Goal: Task Accomplishment & Management: Complete application form

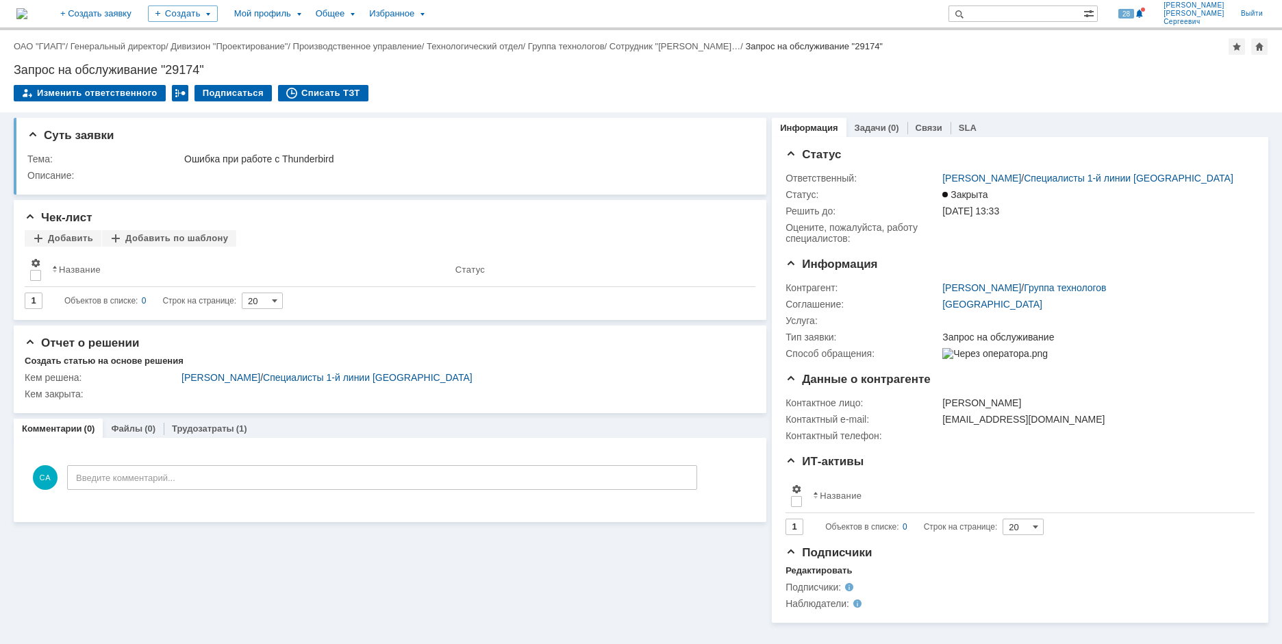
click at [218, 22] on div "Создать" at bounding box center [183, 13] width 70 height 27
click at [235, 76] on div "Заявка" at bounding box center [203, 85] width 110 height 22
click at [218, 13] on div "Создать" at bounding box center [183, 13] width 70 height 16
click at [231, 82] on link "Заявка" at bounding box center [203, 85] width 104 height 16
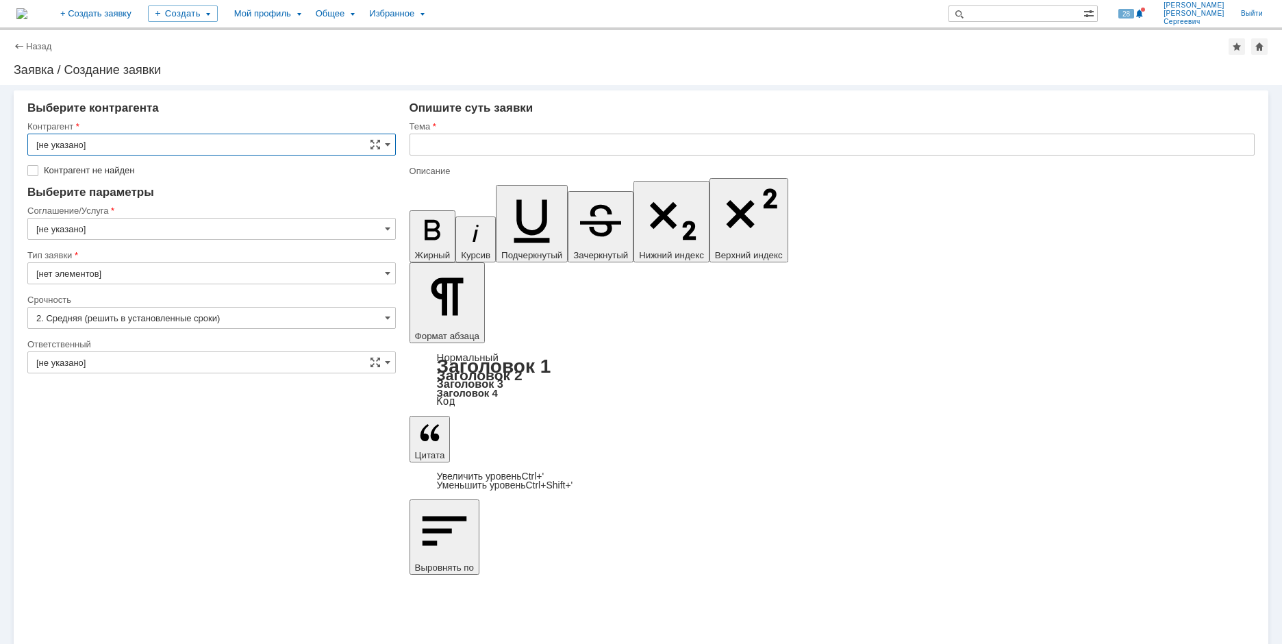
click at [205, 134] on input "[не указано]" at bounding box center [211, 145] width 368 height 22
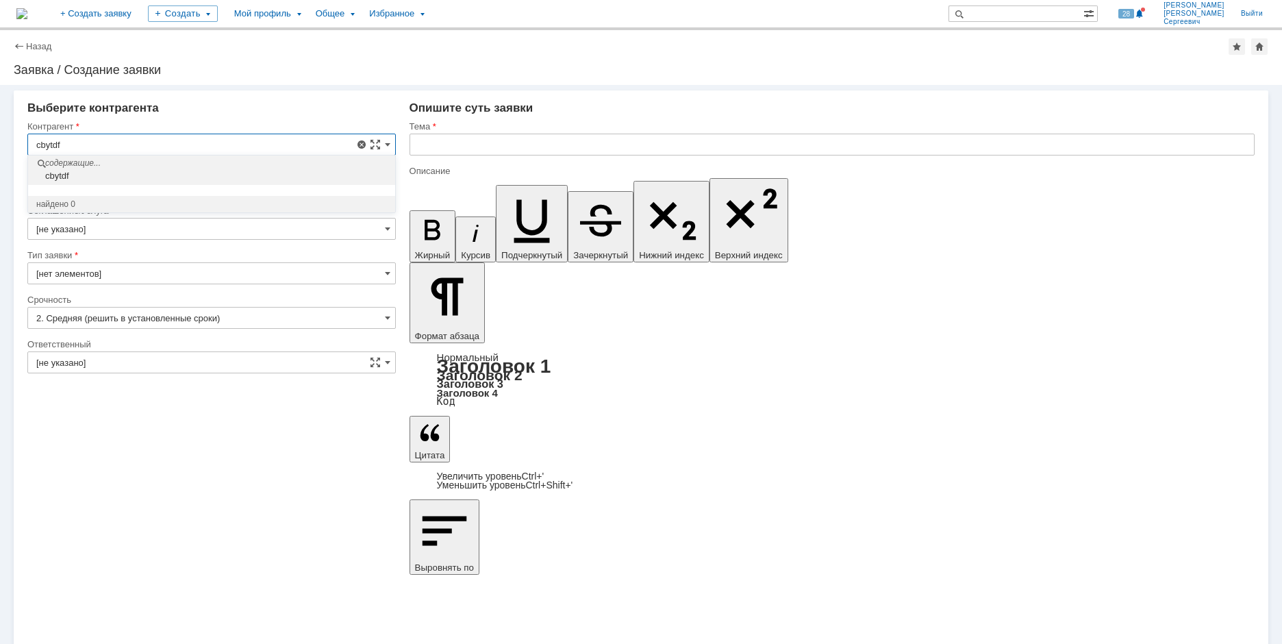
drag, startPoint x: 111, startPoint y: 140, endPoint x: -5, endPoint y: 144, distance: 115.8
click at [0, 144] on html "Идет загрузка, пожалуйста, подождите. На домашнюю + Создать заявку Создать Мой …" at bounding box center [641, 322] width 1282 height 644
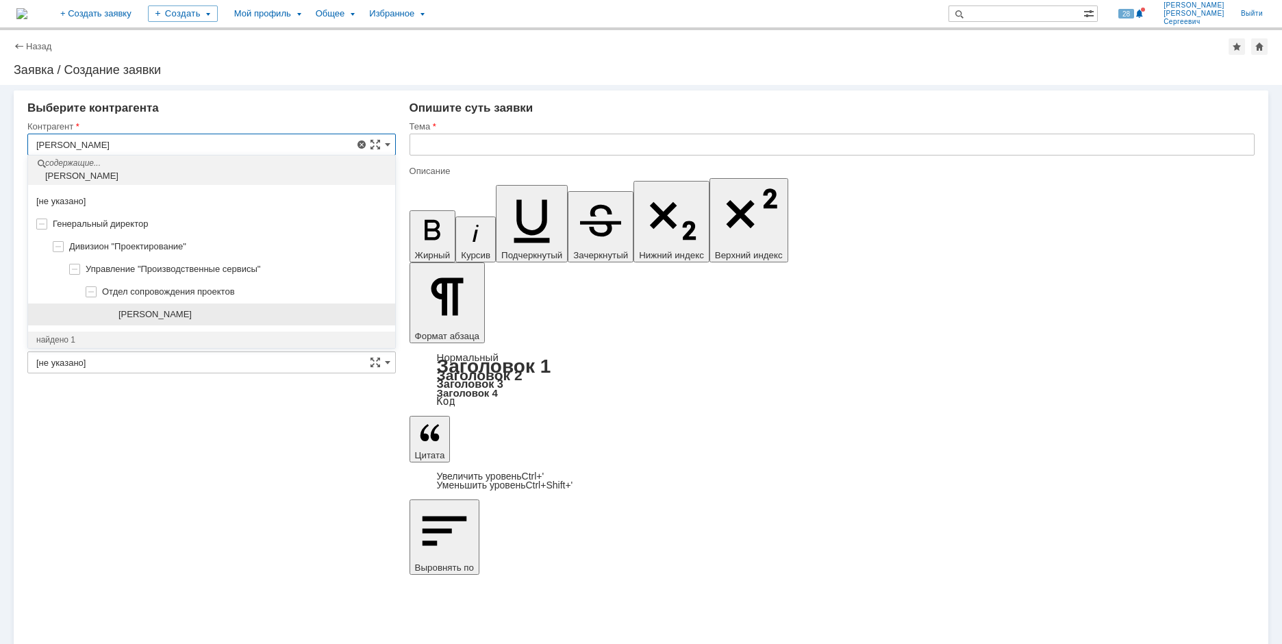
click at [192, 310] on span "[PERSON_NAME]" at bounding box center [154, 314] width 73 height 10
type input "[PERSON_NAME]"
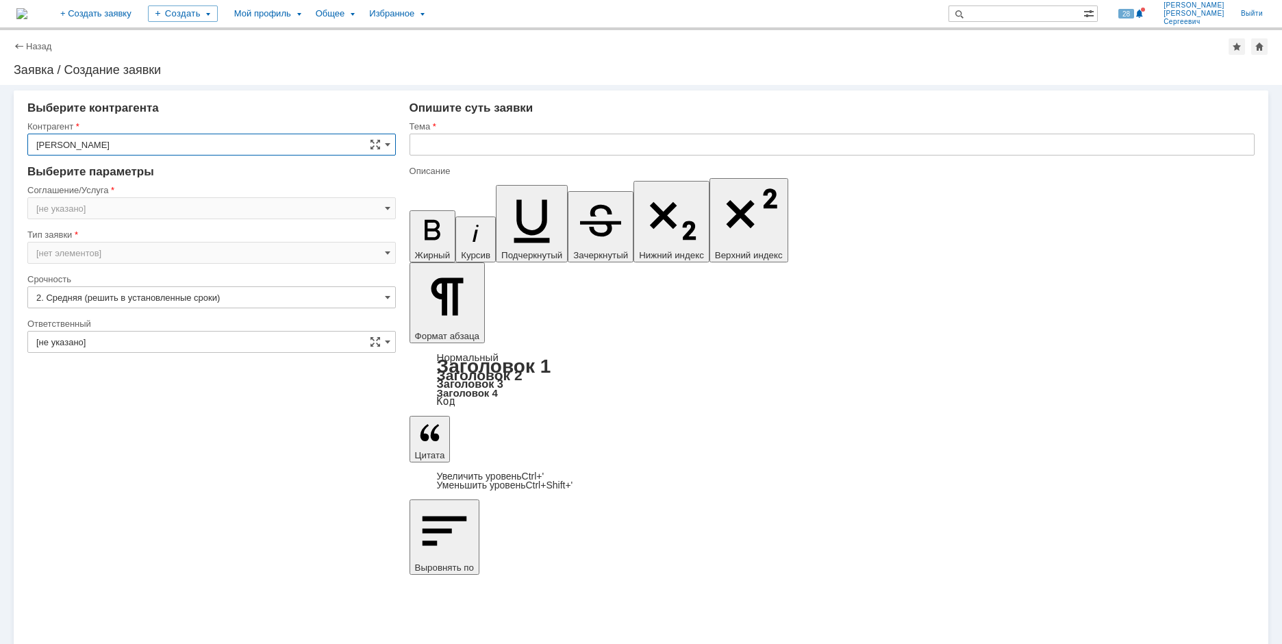
type input "[GEOGRAPHIC_DATA]"
click at [130, 204] on input "[GEOGRAPHIC_DATA]" at bounding box center [211, 208] width 368 height 22
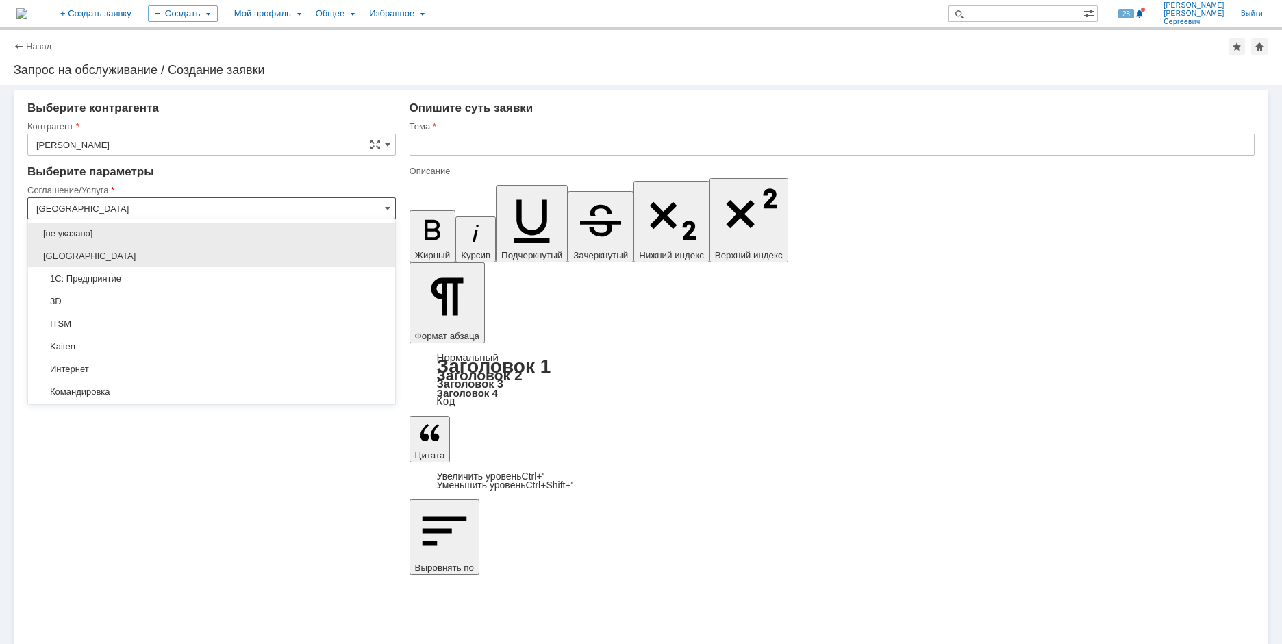
click at [164, 259] on span "[GEOGRAPHIC_DATA]" at bounding box center [211, 256] width 351 height 11
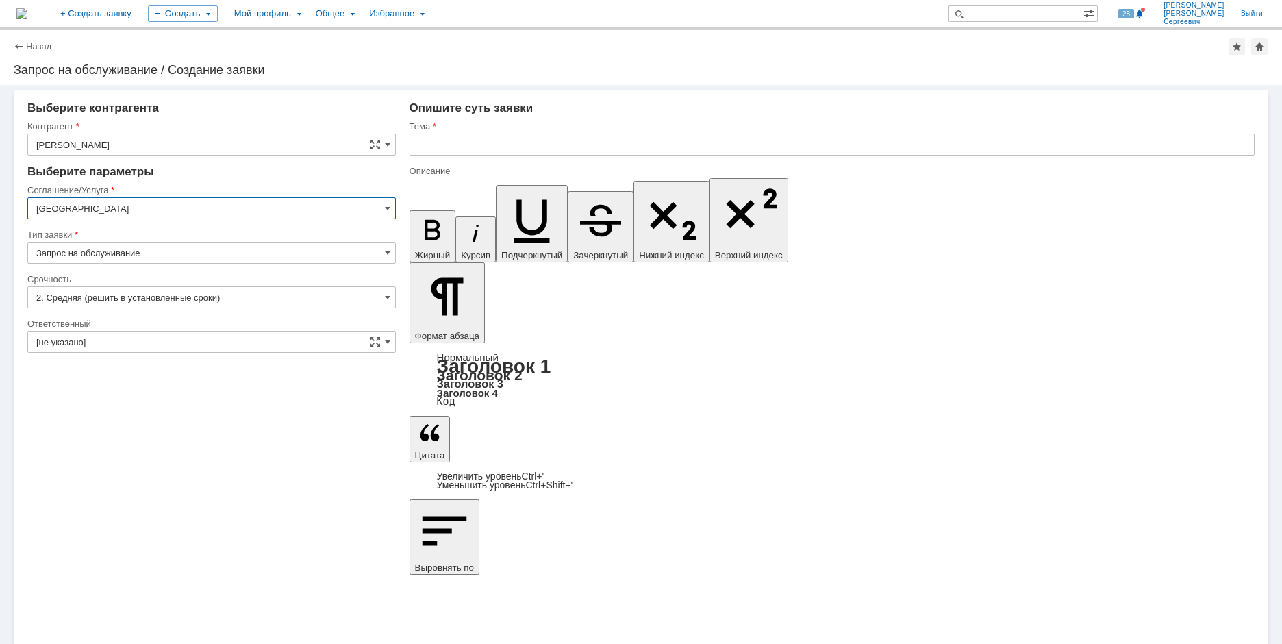
type input "[GEOGRAPHIC_DATA]"
click at [195, 345] on input "[не указано]" at bounding box center [211, 342] width 368 height 22
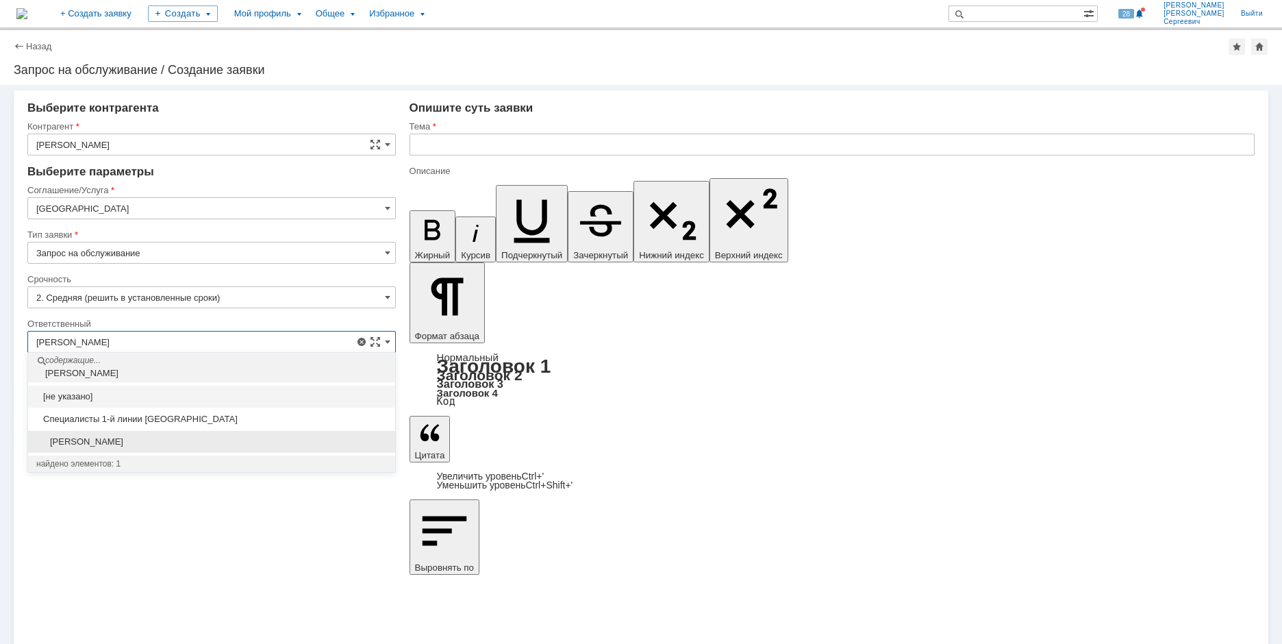
click at [214, 439] on span "[PERSON_NAME]" at bounding box center [211, 441] width 351 height 11
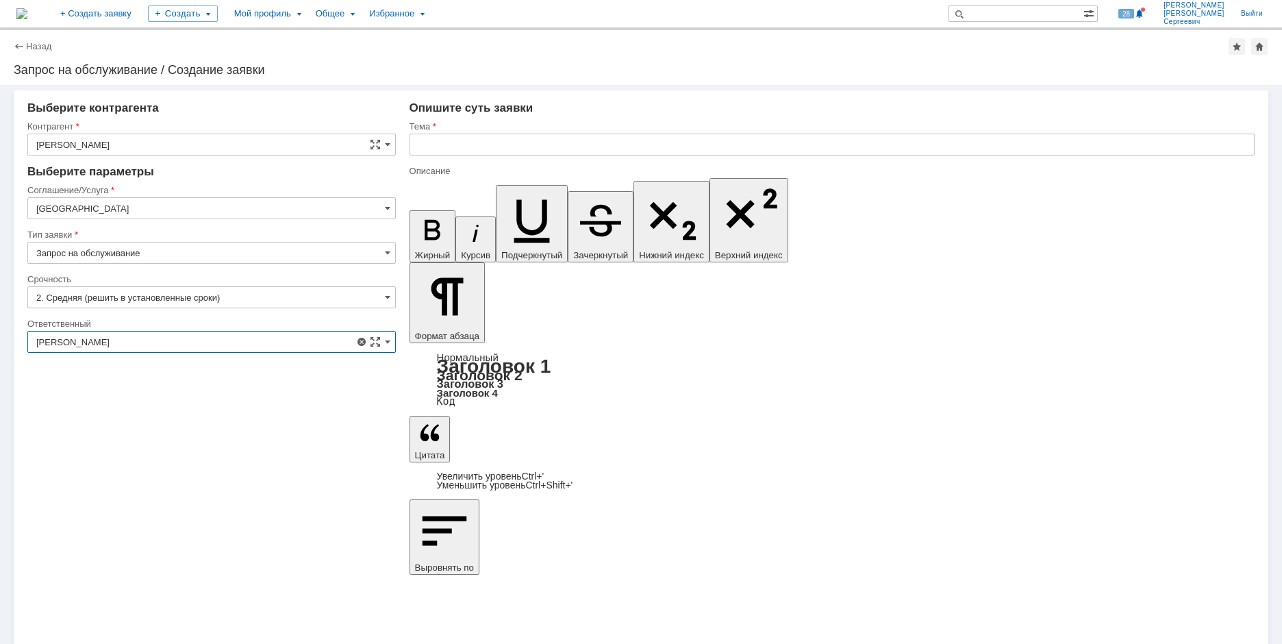
type input "[PERSON_NAME]"
click at [432, 147] on input "text" at bounding box center [832, 145] width 845 height 22
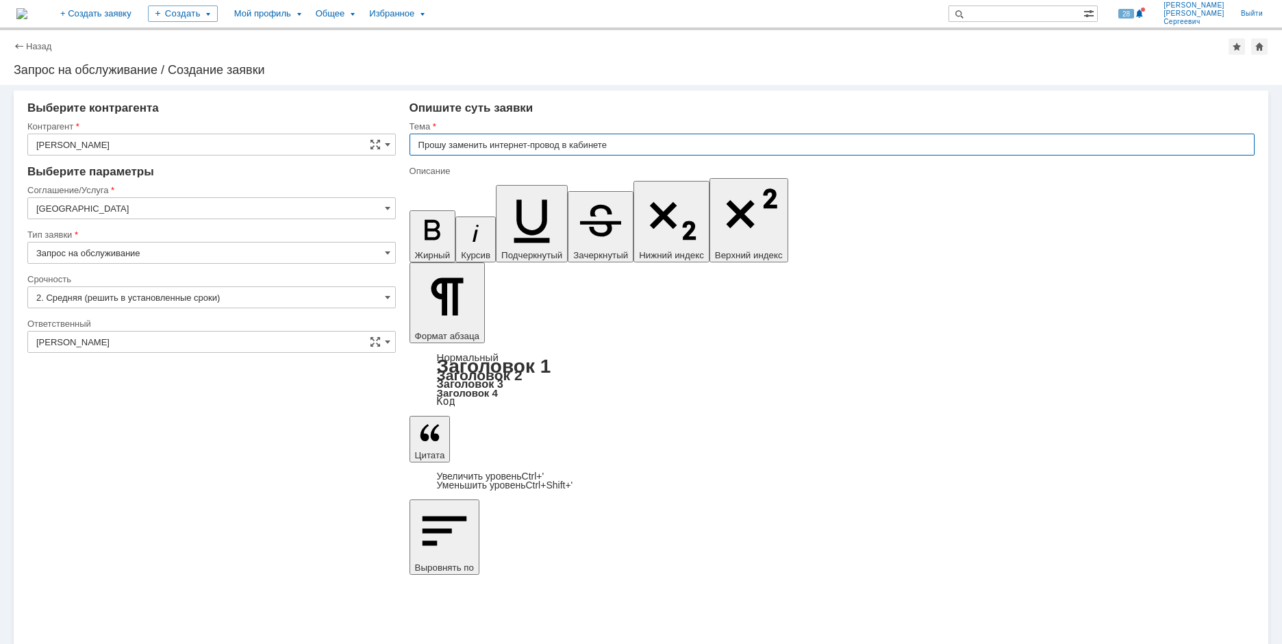
type input "Прошу заменить интернет-провод в кабинете"
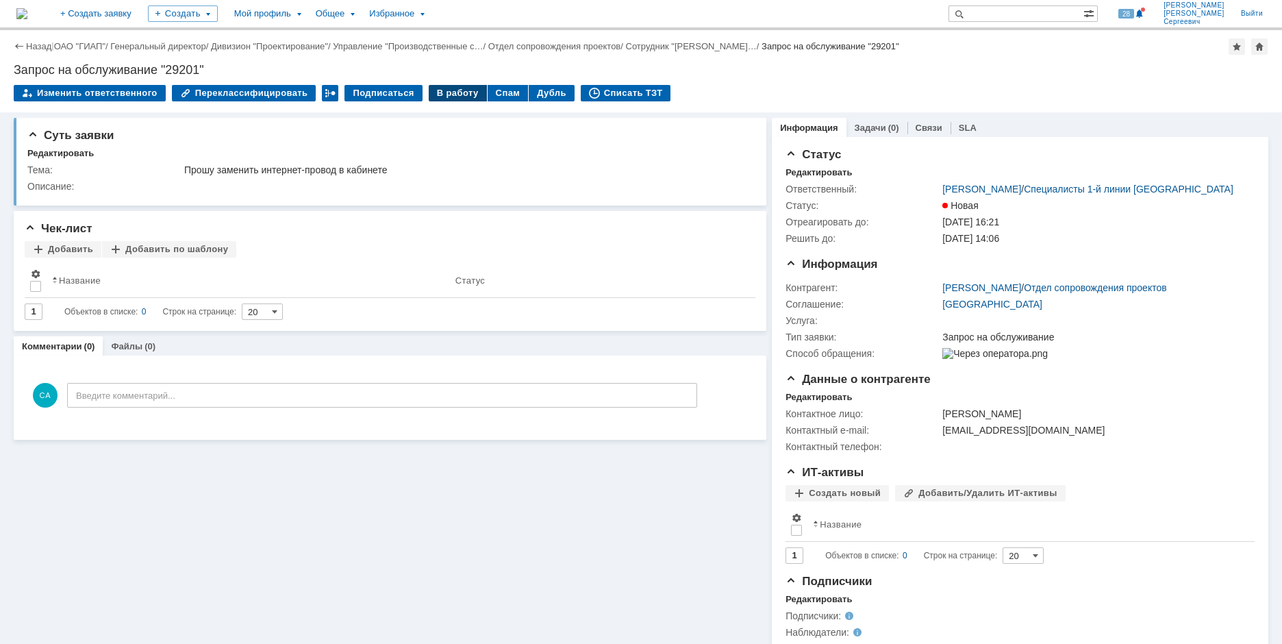
click at [432, 100] on div "В работу" at bounding box center [458, 93] width 58 height 16
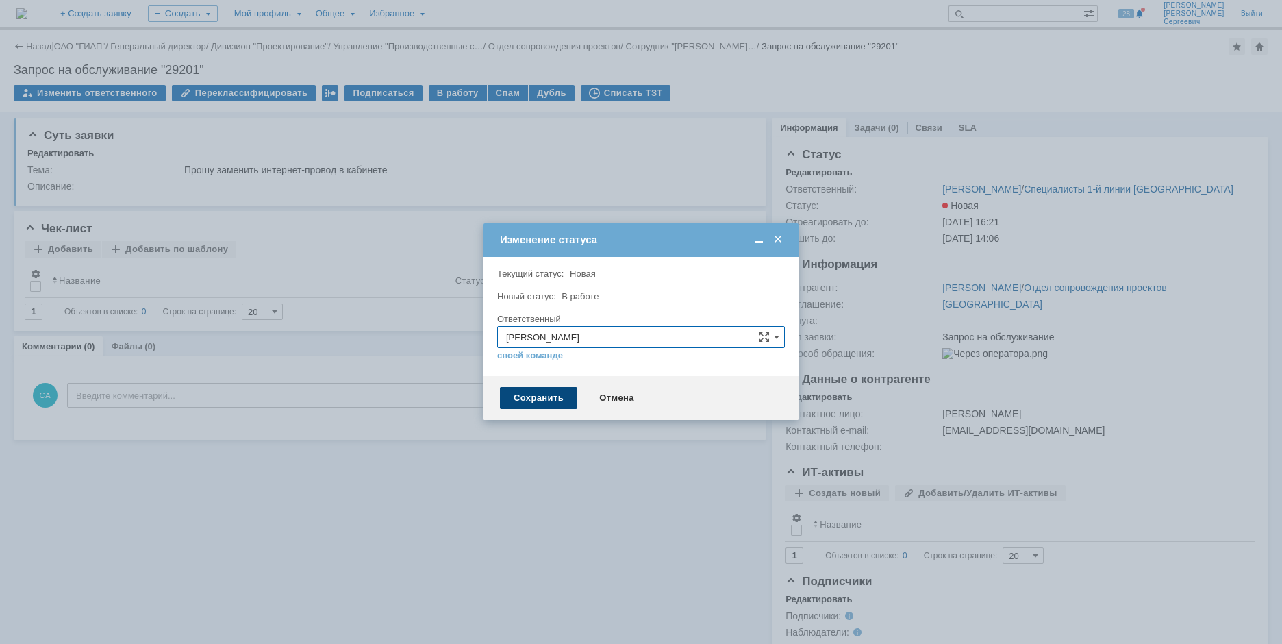
click at [518, 404] on div "Сохранить" at bounding box center [538, 398] width 77 height 22
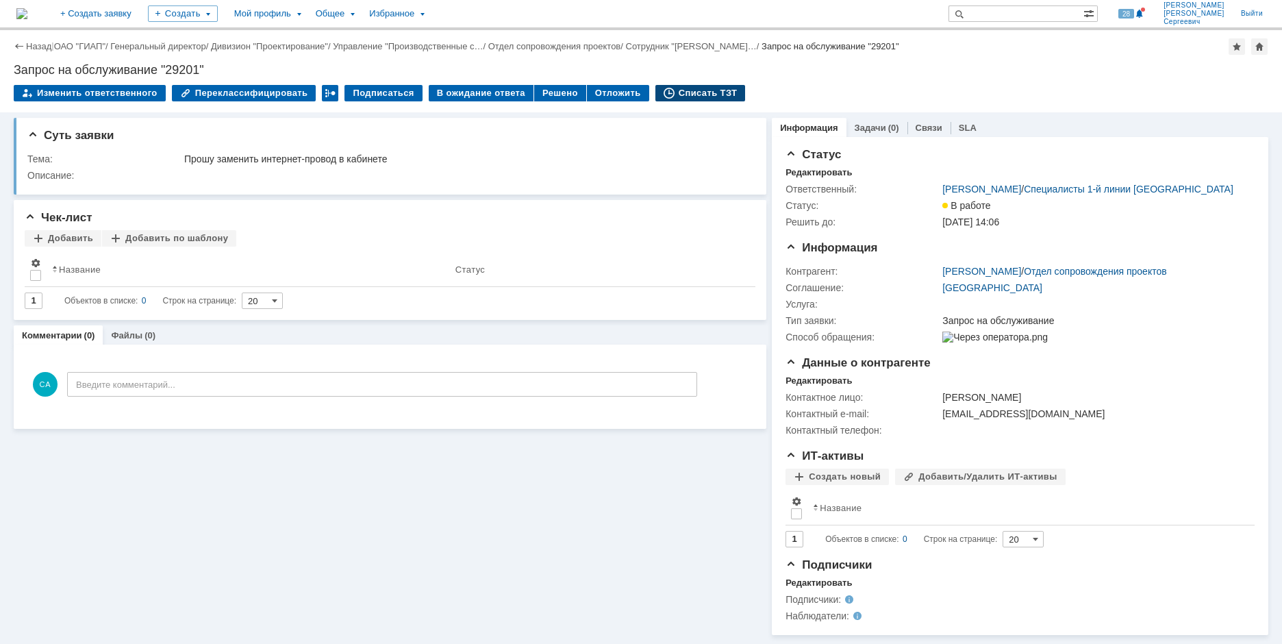
click at [682, 99] on div "Списать ТЗТ" at bounding box center [700, 93] width 90 height 16
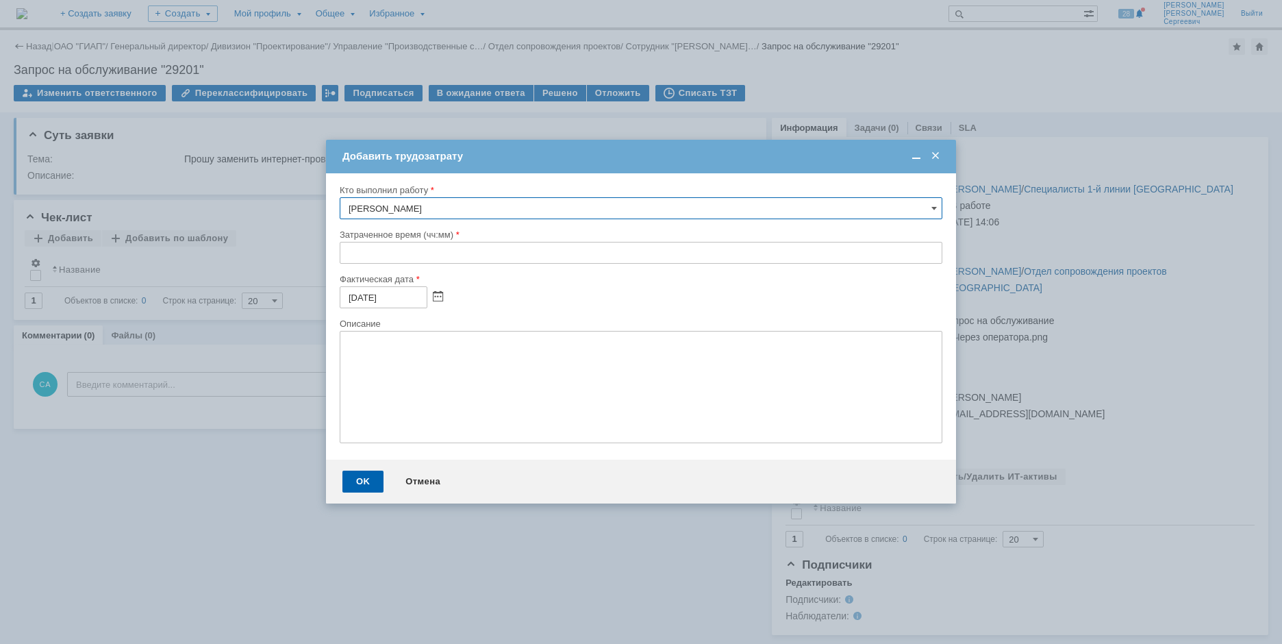
click at [347, 248] on input "text" at bounding box center [641, 253] width 603 height 22
type input "00:10"
click at [355, 481] on div "OK" at bounding box center [362, 481] width 41 height 22
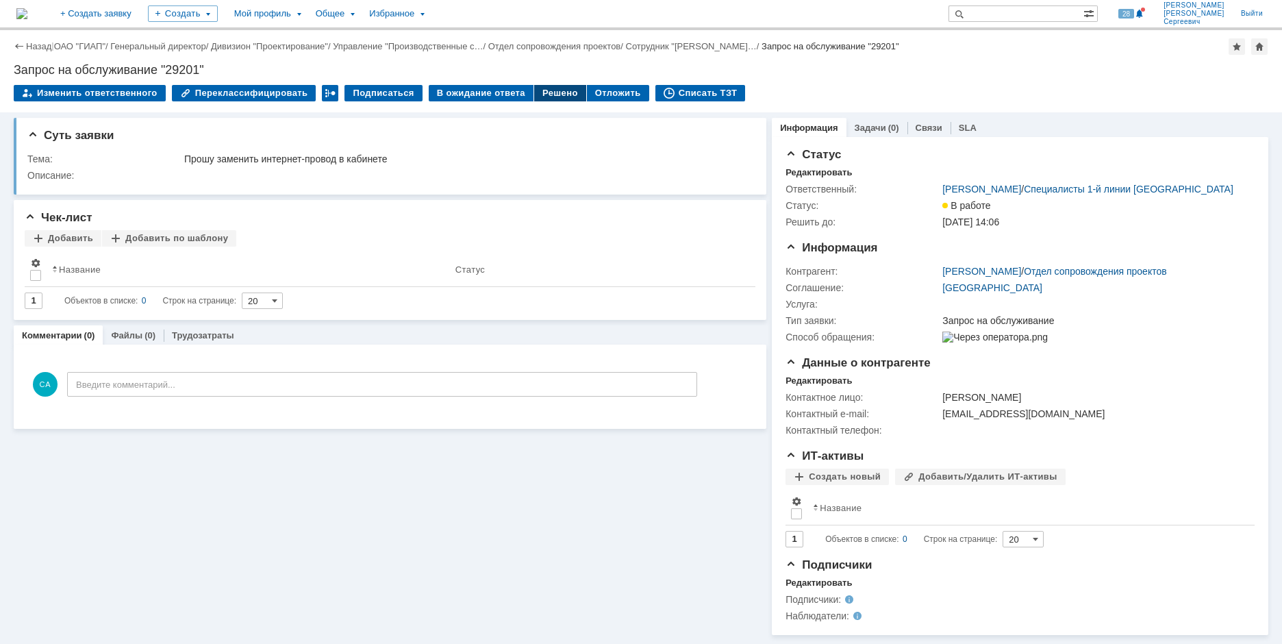
click at [549, 92] on div "Решено" at bounding box center [560, 93] width 52 height 16
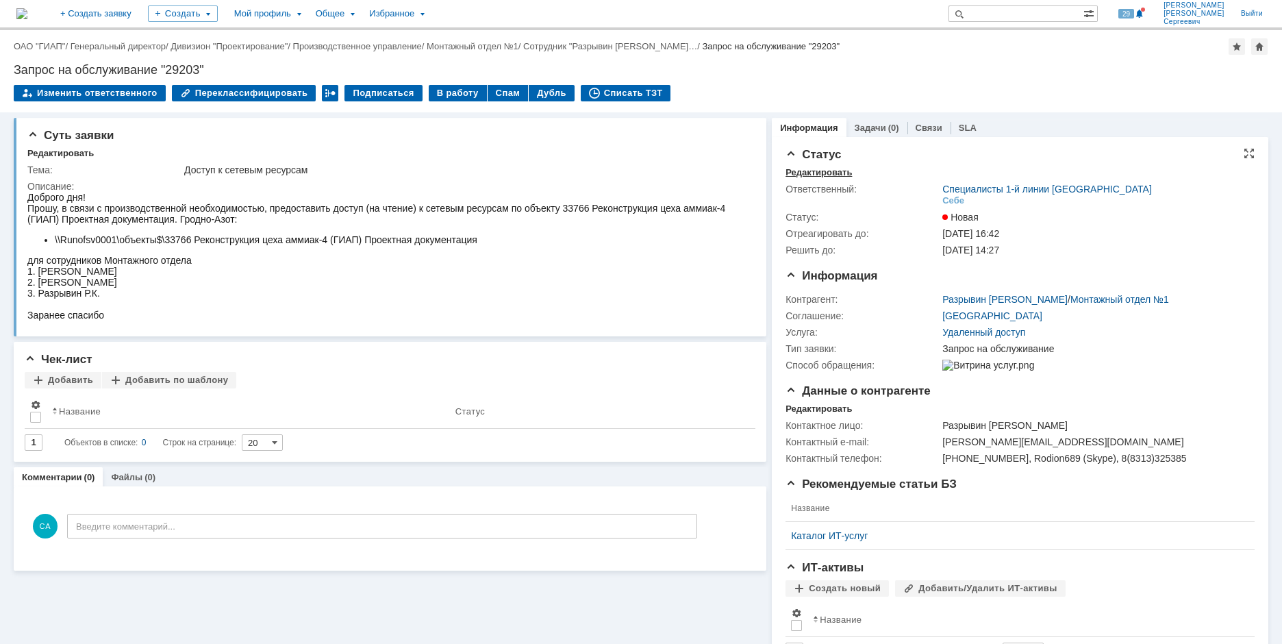
click at [799, 175] on div "Редактировать" at bounding box center [819, 172] width 66 height 11
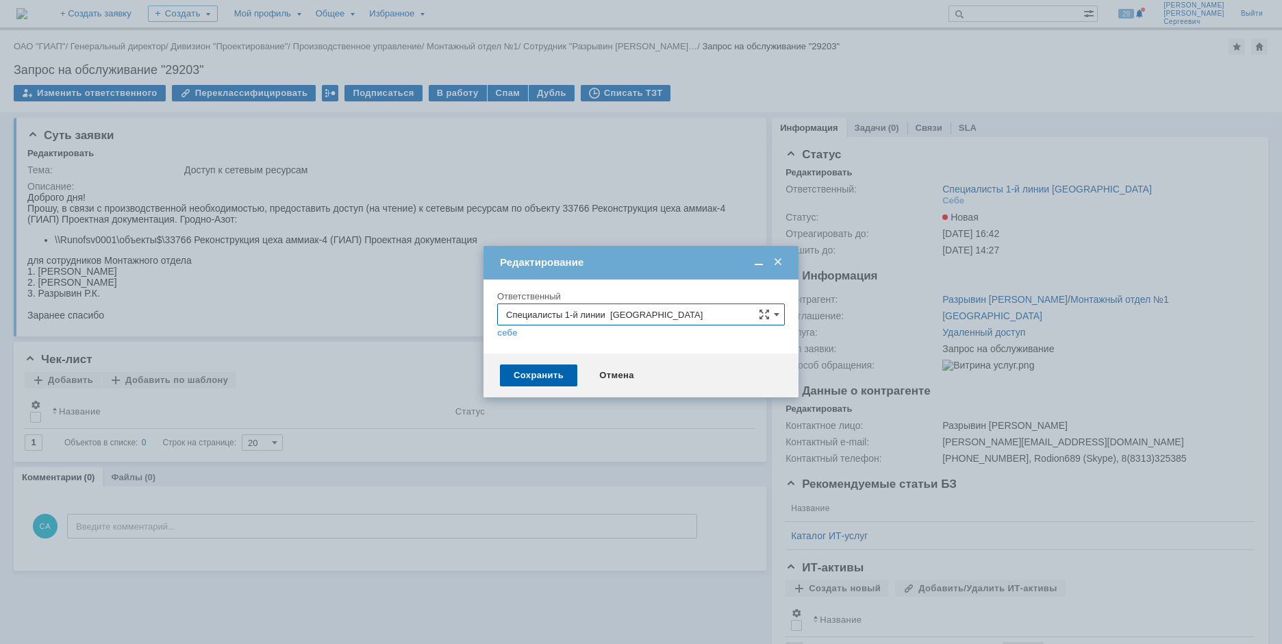
click at [680, 315] on input "Специалисты 1-й линии [GEOGRAPHIC_DATA]" at bounding box center [641, 314] width 288 height 22
click at [651, 388] on span "Специалисты 1-й линии [GEOGRAPHIC_DATA]" at bounding box center [641, 389] width 270 height 11
type input "Специалисты 1-й линии [GEOGRAPHIC_DATA]"
click at [527, 382] on div "Сохранить" at bounding box center [538, 375] width 77 height 22
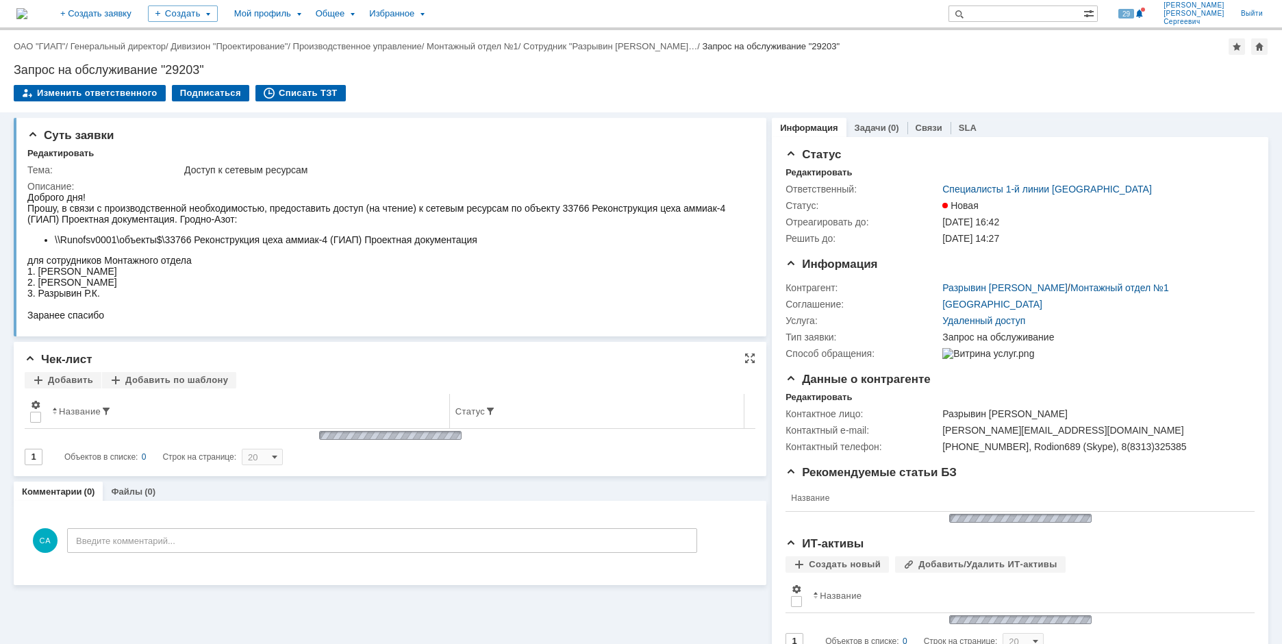
scroll to position [0, 0]
